Goal: Task Accomplishment & Management: Use online tool/utility

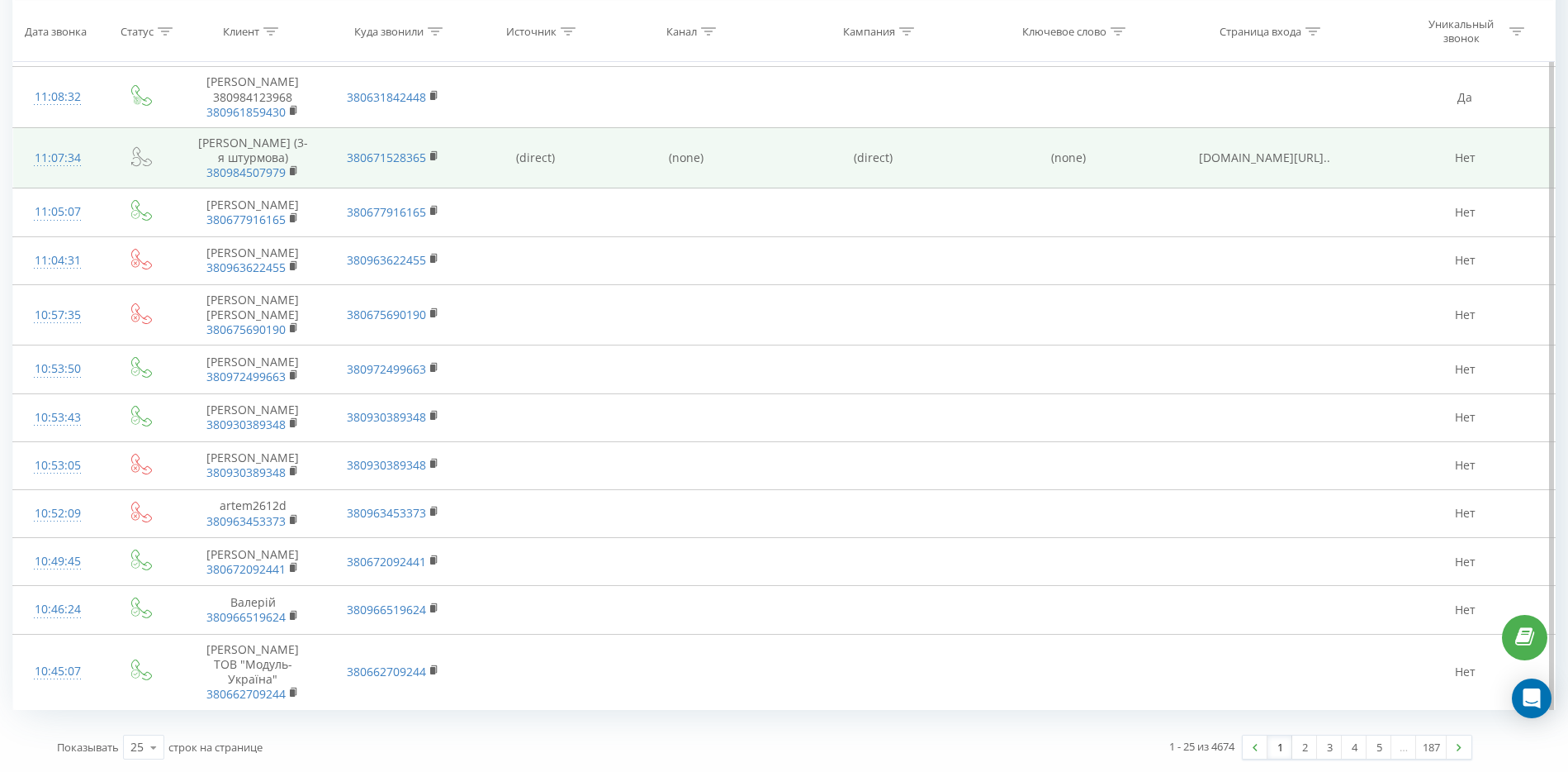
scroll to position [471, 0]
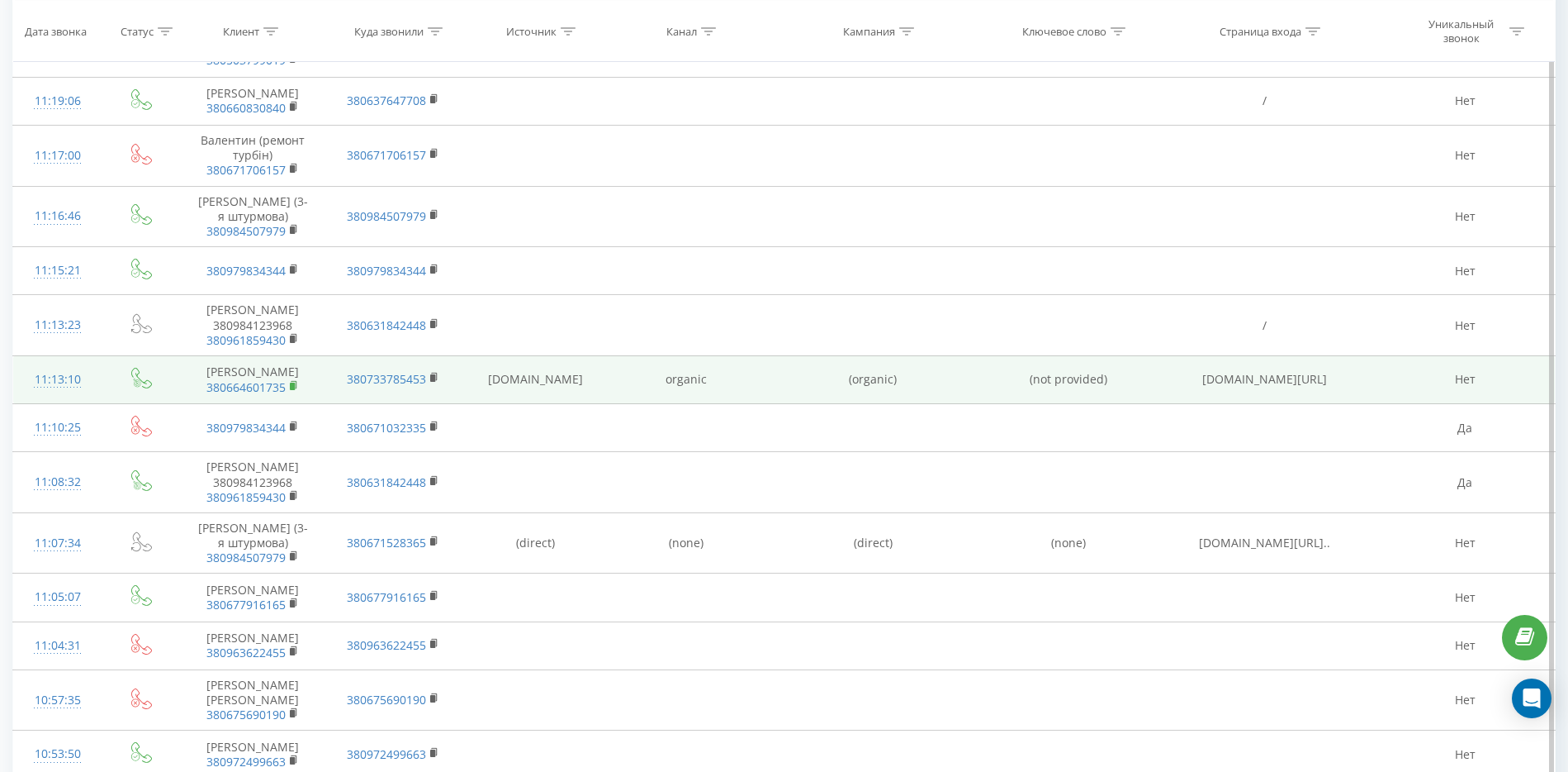
click at [294, 390] on rect at bounding box center [292, 386] width 5 height 8
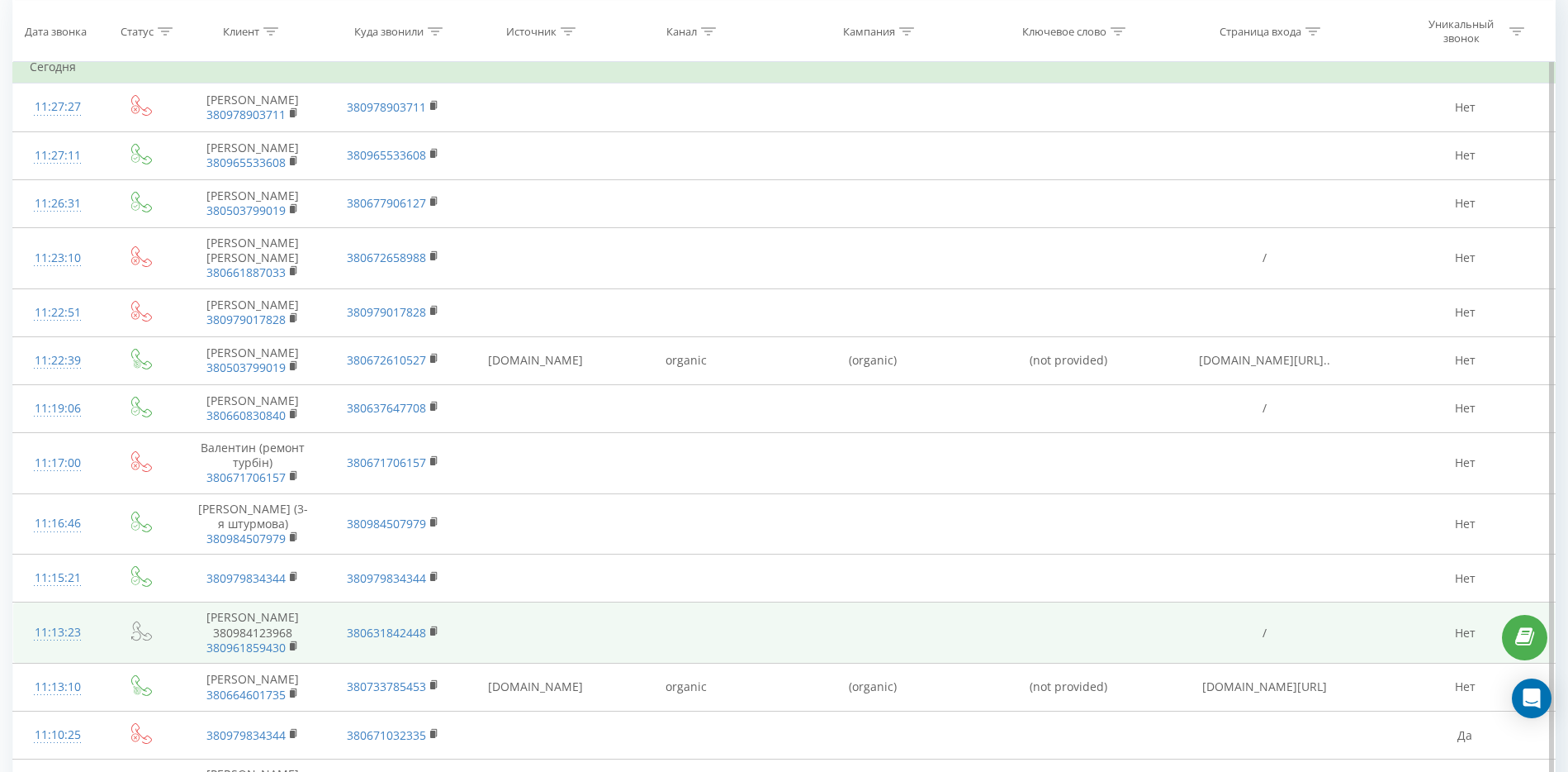
scroll to position [161, 0]
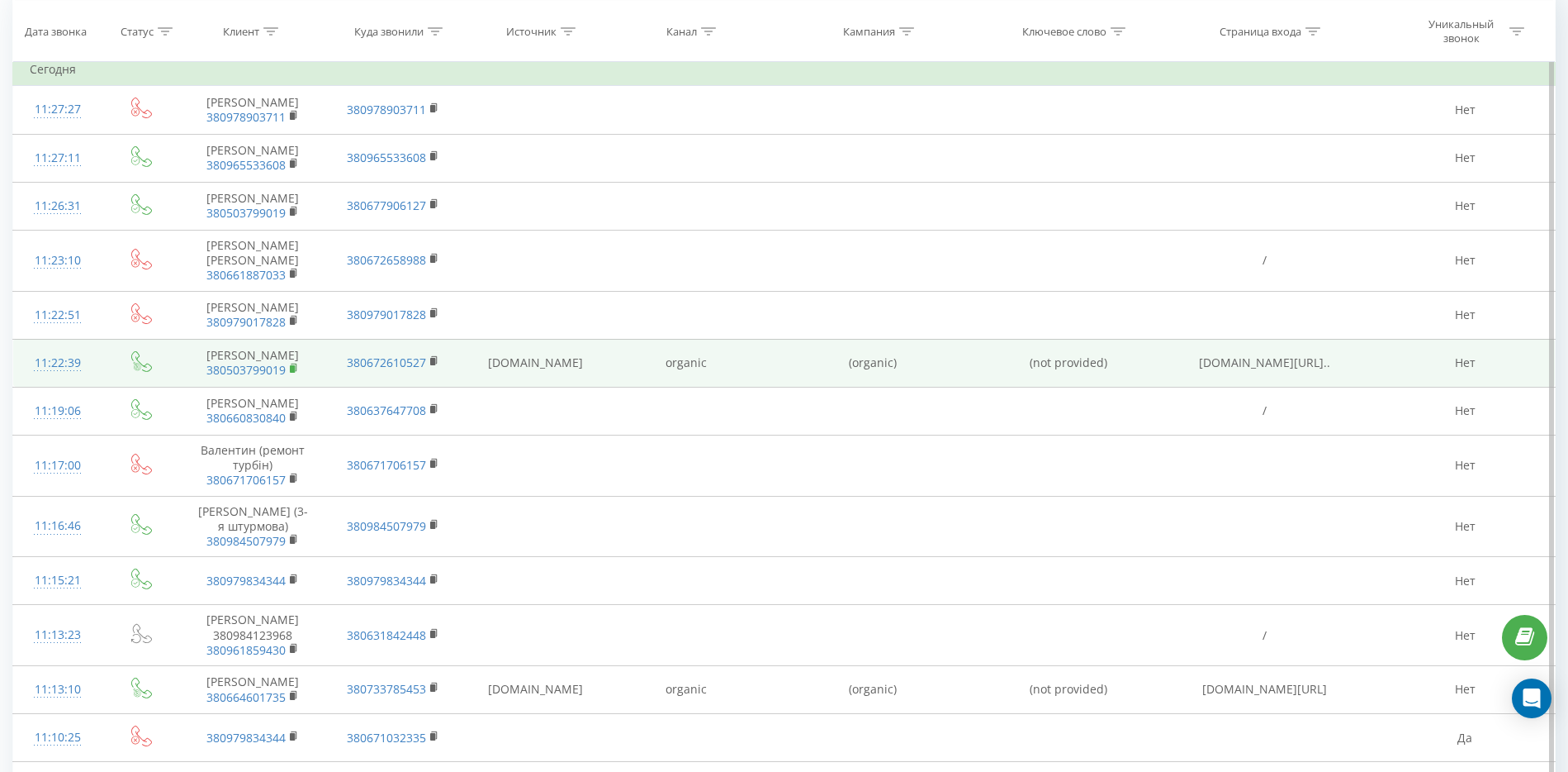
click at [294, 373] on rect at bounding box center [292, 369] width 5 height 8
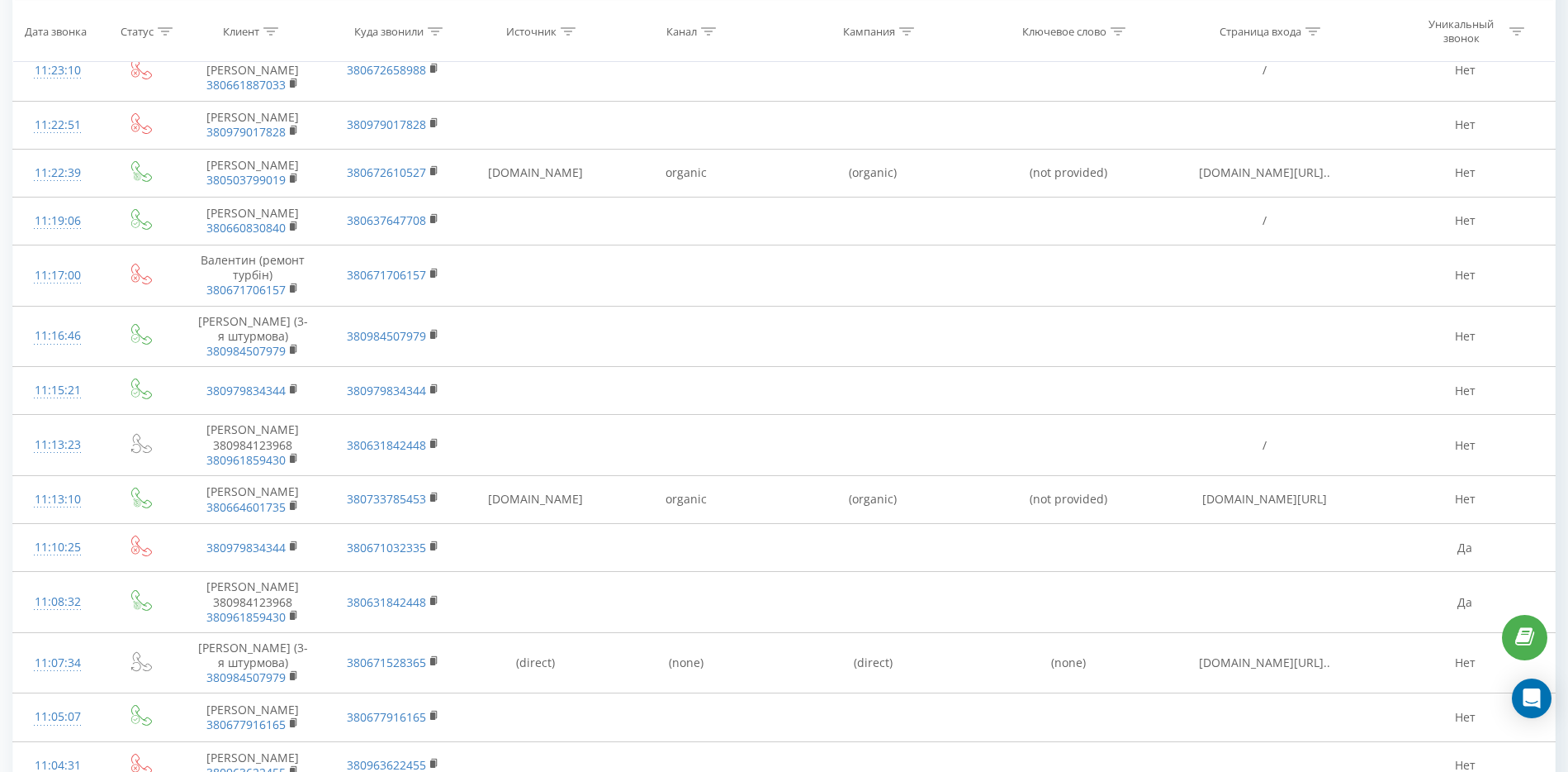
scroll to position [58, 0]
